Goal: Information Seeking & Learning: Understand process/instructions

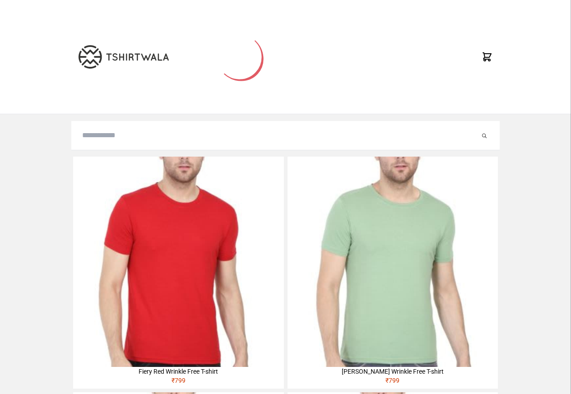
click at [94, 140] on input "search" at bounding box center [281, 135] width 398 height 11
paste input "********"
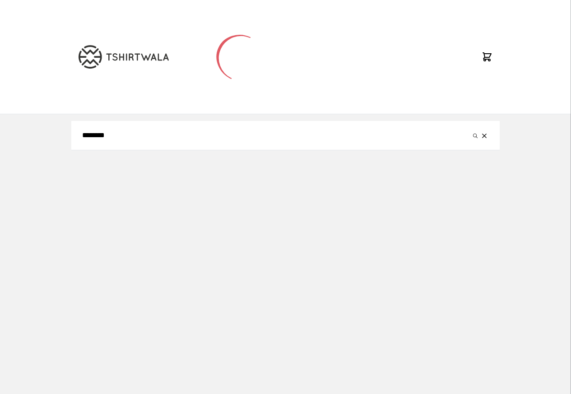
type input "********"
click at [471, 130] on button "submit" at bounding box center [475, 135] width 9 height 11
